Goal: Use online tool/utility: Utilize a website feature to perform a specific function

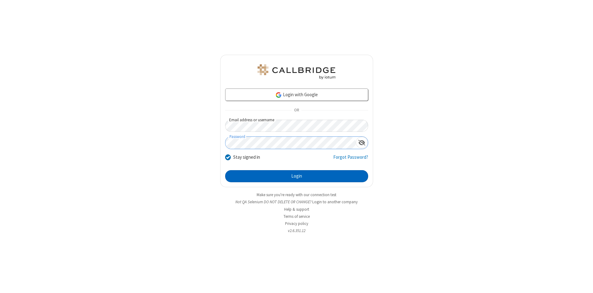
click at [297, 176] on button "Login" at bounding box center [296, 176] width 143 height 12
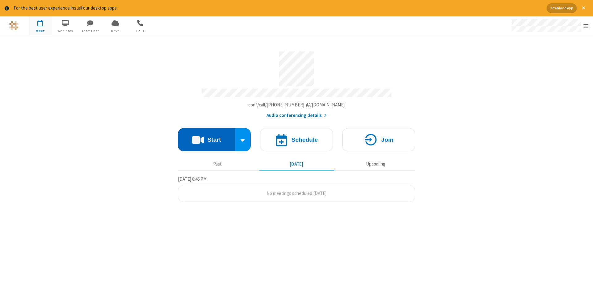
click at [206, 137] on button "Start" at bounding box center [206, 139] width 57 height 23
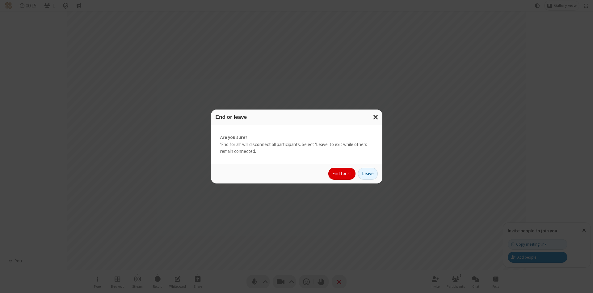
click at [342, 173] on button "End for all" at bounding box center [341, 173] width 27 height 12
